Goal: Task Accomplishment & Management: Manage account settings

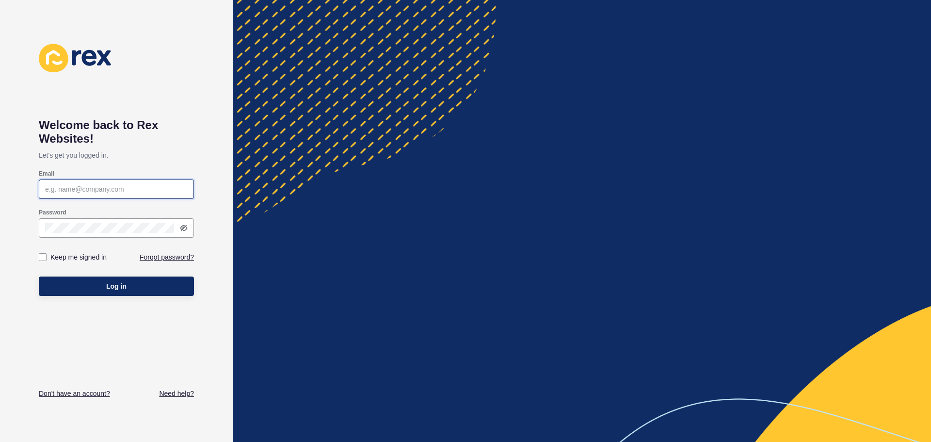
click at [134, 187] on input "Email" at bounding box center [116, 189] width 143 height 10
paste input "[EMAIL_ADDRESS][PERSON_NAME][DOMAIN_NAME]"
type input "[EMAIL_ADDRESS][PERSON_NAME][DOMAIN_NAME]"
click at [40, 255] on label at bounding box center [43, 257] width 8 height 8
click at [41, 255] on input "Keep me signed in" at bounding box center [44, 257] width 6 height 6
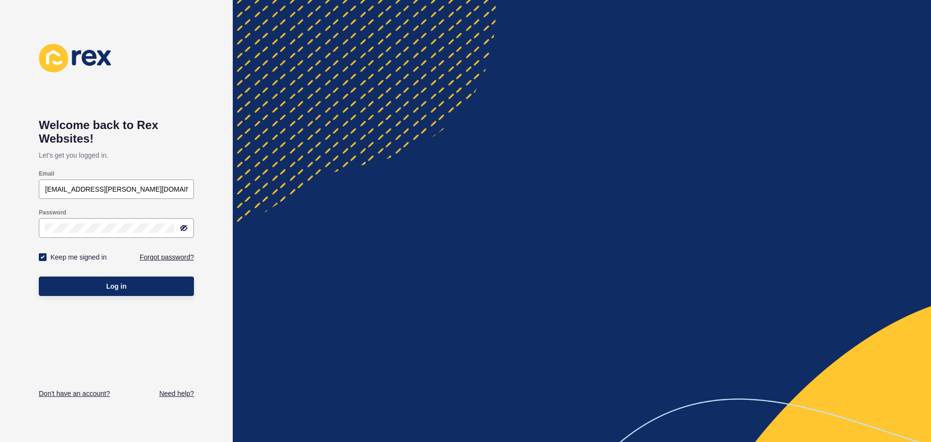
checkbox input "true"
click at [84, 281] on button "Log in" at bounding box center [116, 285] width 155 height 19
